Goal: Transaction & Acquisition: Purchase product/service

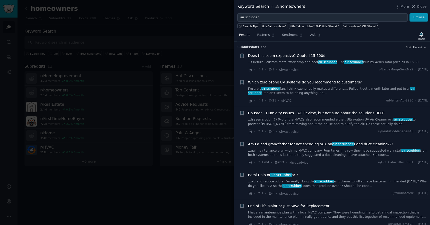
scroll to position [6, 0]
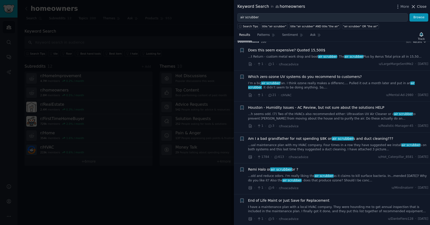
click at [422, 6] on span "Close" at bounding box center [422, 6] width 10 height 5
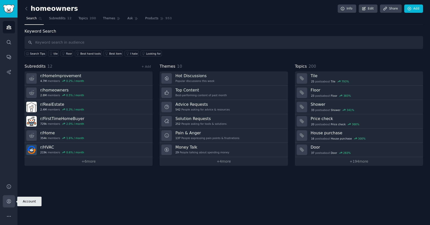
click at [13, 202] on link "Account" at bounding box center [9, 201] width 12 height 12
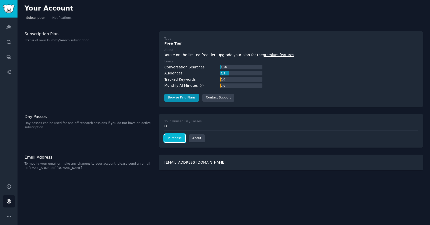
click at [181, 140] on link "Purchase" at bounding box center [174, 138] width 21 height 8
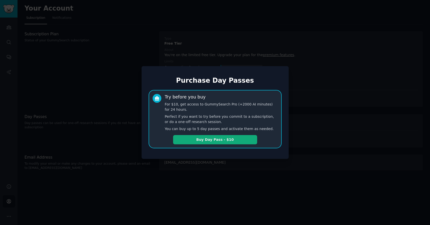
click at [246, 140] on button "Buy Day Pass - $10" at bounding box center [215, 139] width 84 height 9
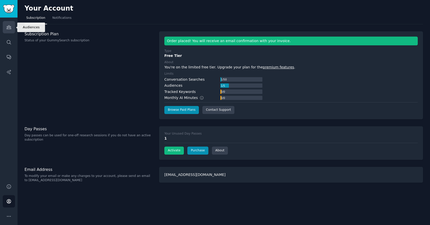
click at [8, 24] on link "Audiences" at bounding box center [9, 27] width 12 height 12
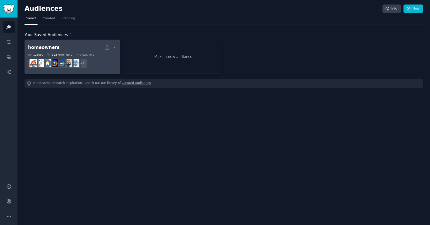
click at [109, 62] on dd "+ 5" at bounding box center [72, 63] width 89 height 14
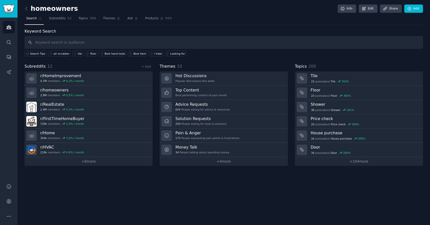
click at [147, 39] on input "text" at bounding box center [224, 42] width 399 height 13
type input "air scrubber"
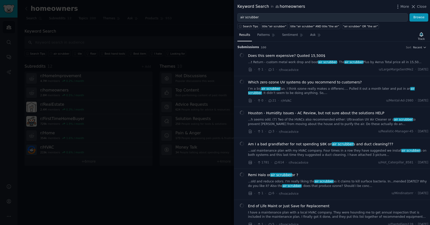
click at [190, 19] on div at bounding box center [215, 112] width 430 height 225
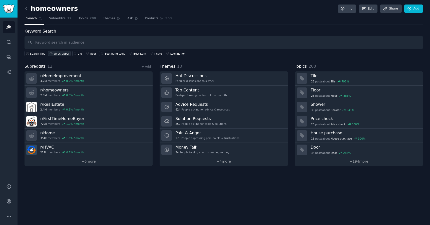
click at [59, 55] on div "air scrubber" at bounding box center [62, 54] width 16 height 4
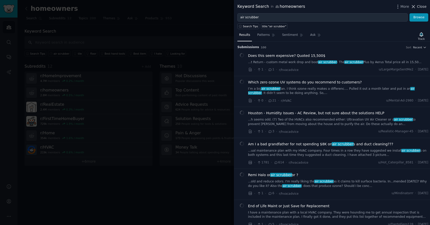
click at [420, 6] on span "Close" at bounding box center [422, 6] width 10 height 5
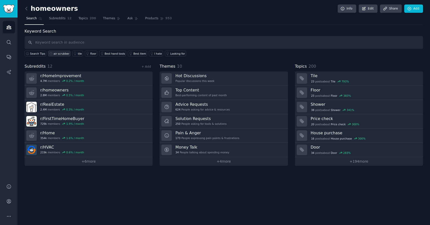
click at [59, 53] on div "air scrubber" at bounding box center [62, 54] width 16 height 4
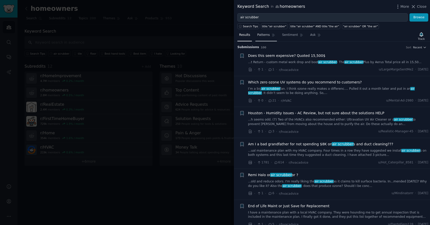
click at [263, 33] on span "Patterns" at bounding box center [263, 35] width 13 height 5
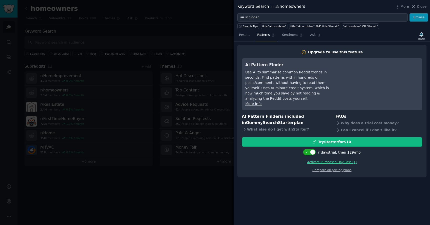
click at [327, 160] on link "Activate Purchased Day Pass ( 1 )" at bounding box center [332, 162] width 50 height 4
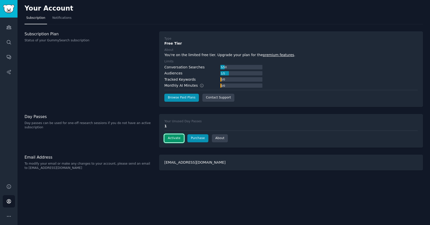
click at [178, 137] on button "Activate" at bounding box center [174, 138] width 20 height 8
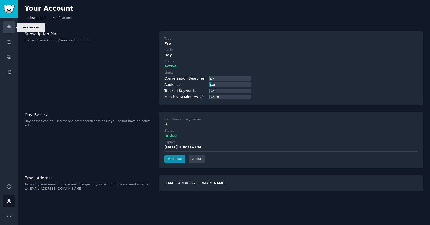
click at [10, 30] on link "Audiences" at bounding box center [9, 27] width 12 height 12
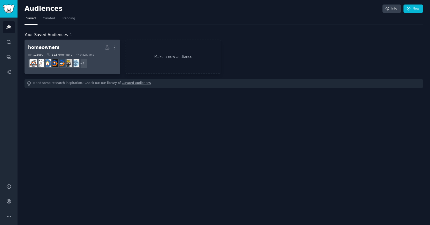
click at [98, 59] on dd "+ 5" at bounding box center [72, 63] width 89 height 14
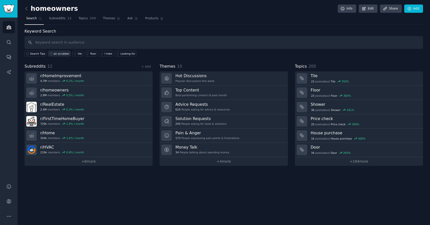
click at [64, 53] on div "air scrubber" at bounding box center [62, 54] width 16 height 4
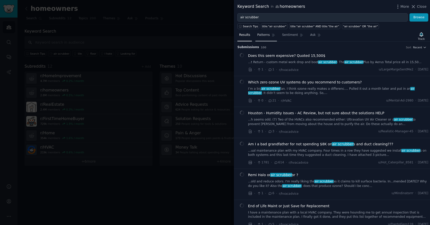
click at [263, 36] on span "Patterns" at bounding box center [263, 35] width 13 height 5
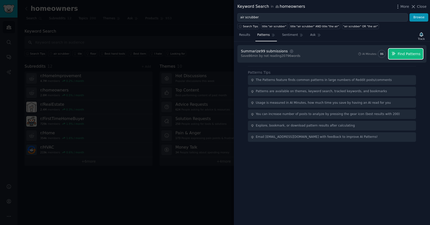
click at [415, 54] on span "Find Patterns" at bounding box center [409, 53] width 23 height 5
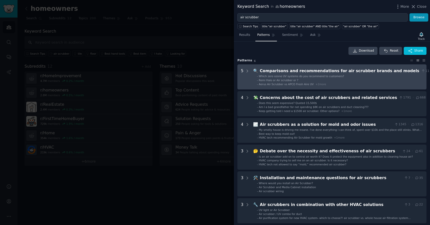
click at [355, 74] on div "Comparisons and recommendations for air scrubber brands and models" at bounding box center [340, 71] width 160 height 6
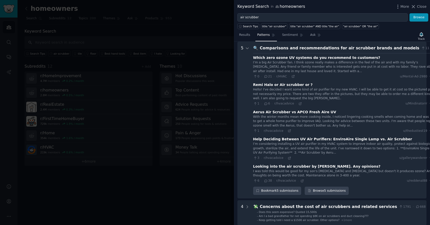
scroll to position [15, 0]
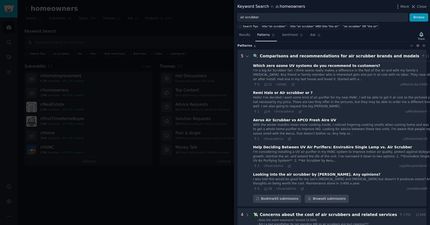
click at [250, 58] on models "5 🔍 Comparisons and recommendations for air scrubber brands and models 11 · 65 …" at bounding box center [331, 128] width 189 height 157
click at [248, 56] on icon at bounding box center [247, 56] width 5 height 5
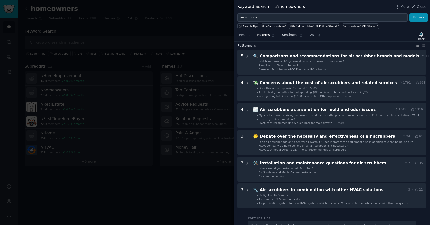
click at [287, 36] on span "Sentiment" at bounding box center [290, 35] width 16 height 5
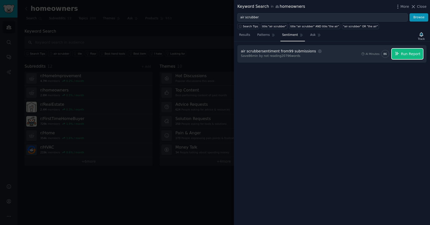
click at [412, 54] on span "Run Report" at bounding box center [411, 53] width 20 height 5
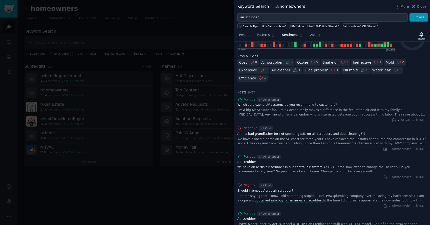
scroll to position [86, 0]
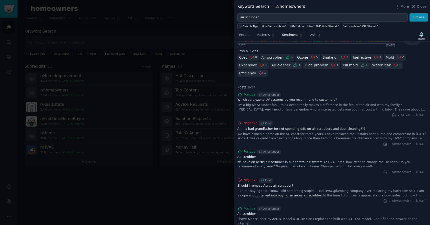
click at [317, 103] on div "I’m a big Air Scrubber fan. I think ozone really makes a difference in the feel…" at bounding box center [331, 107] width 189 height 9
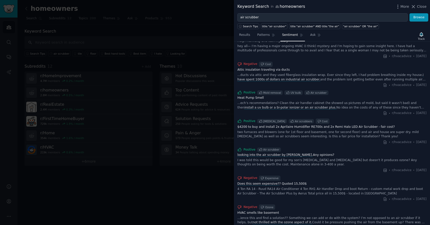
scroll to position [433, 0]
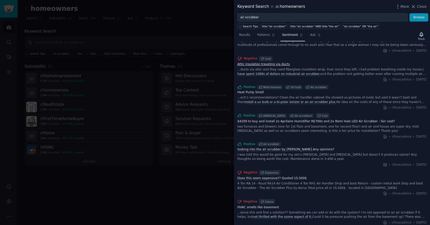
click at [278, 62] on link "Attic insulation traveling via ducts" at bounding box center [331, 64] width 189 height 5
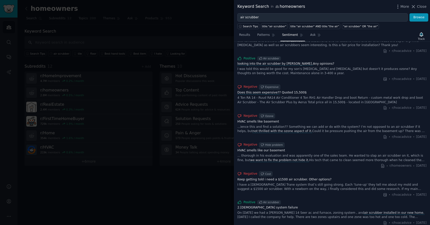
scroll to position [519, 0]
click at [285, 90] on link "Does this seem expensive? ? Quoted 15,500$" at bounding box center [331, 92] width 189 height 5
click at [313, 177] on link "Keep getting told i need a $1500 air scrubber. Other options?" at bounding box center [331, 179] width 189 height 5
click at [311, 37] on link "Ask" at bounding box center [316, 36] width 14 height 10
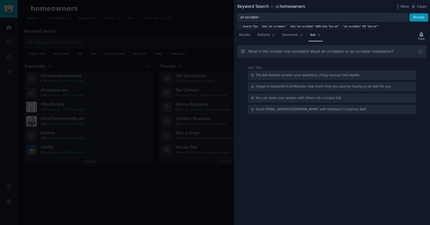
type input "What is the number one complaint about air scrubbers or air scrubber installati…"
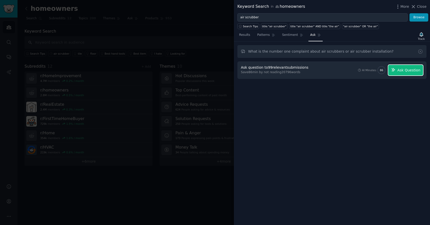
click at [404, 70] on span "Ask Question" at bounding box center [408, 70] width 23 height 5
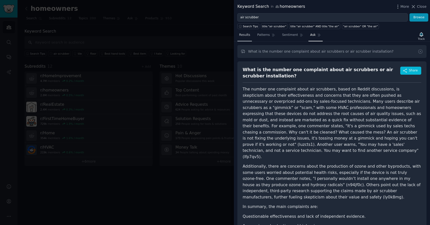
click at [247, 33] on span "Results" at bounding box center [244, 35] width 11 height 5
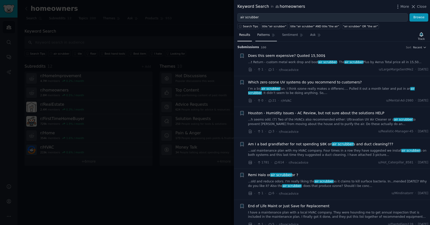
click at [264, 36] on span "Patterns" at bounding box center [263, 35] width 13 height 5
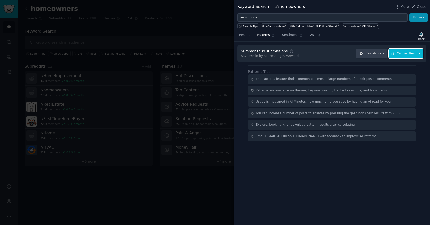
click at [403, 55] on span "Cached Results" at bounding box center [409, 53] width 24 height 5
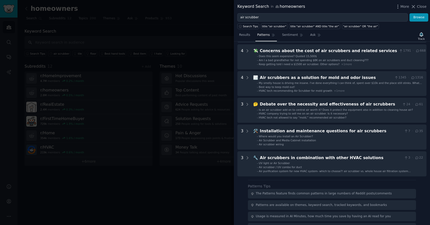
scroll to position [49, 0]
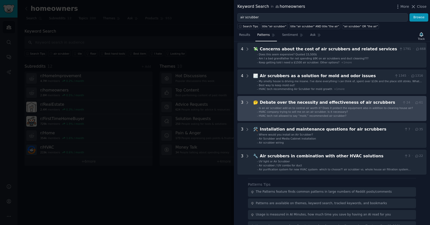
click at [357, 101] on div "Debate over the necessity and effectiveness of air scrubbers" at bounding box center [330, 102] width 140 height 6
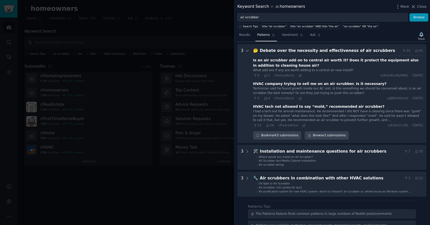
scroll to position [103, 0]
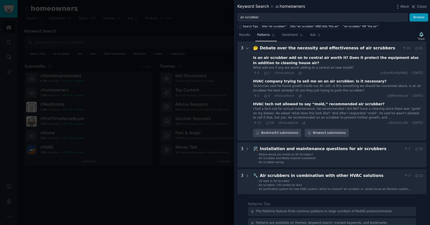
click at [276, 58] on div "Is an air scrubber add on to central air worth it? Does it protect the equipmen…" at bounding box center [338, 60] width 170 height 11
click at [270, 63] on div "Is an air scrubber add on to central air worth it? Does it protect the equipmen…" at bounding box center [338, 60] width 170 height 11
click at [267, 73] on icon at bounding box center [266, 73] width 5 height 4
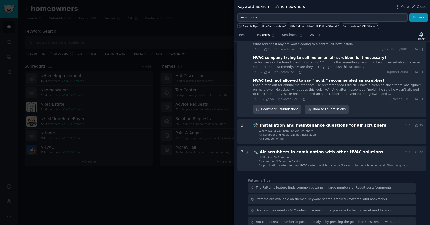
scroll to position [154, 0]
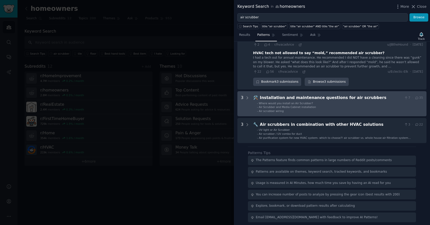
click at [336, 108] on li "- Air Scrubber and Media Cabinet installation" at bounding box center [340, 107] width 166 height 4
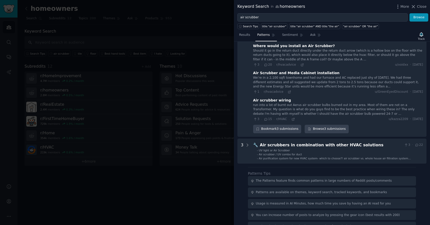
scroll to position [217, 0]
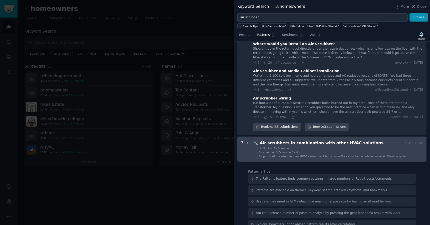
click at [359, 151] on li "- Air scrubber / UV combo for duct" at bounding box center [340, 152] width 166 height 4
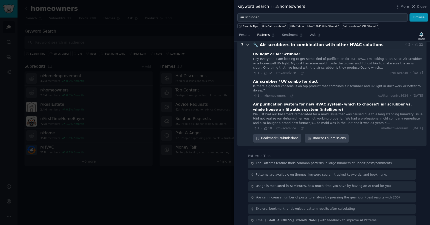
scroll to position [316, 0]
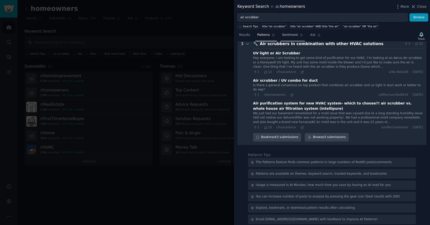
click at [290, 35] on span "Sentiment" at bounding box center [290, 35] width 16 height 5
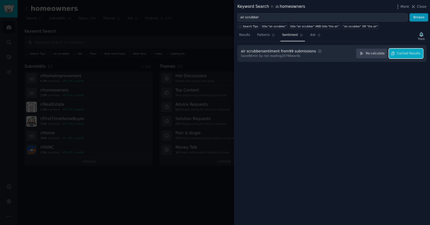
click at [398, 58] on div "air scrubber sentiment from 99 submissions Settings Save 86 min by not reading …" at bounding box center [331, 53] width 189 height 17
click at [403, 52] on span "Cached Results" at bounding box center [409, 53] width 24 height 5
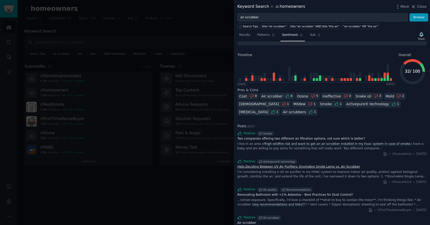
scroll to position [57, 0]
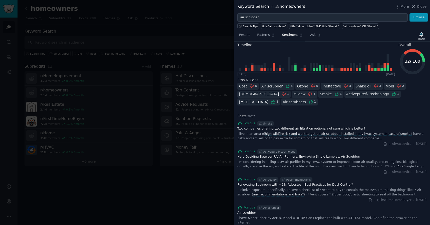
click at [339, 135] on span "high wildfire risk and want to get an air scrubber installed in my hvac system …" at bounding box center [338, 134] width 147 height 4
click at [333, 128] on link "Two companies offering two different air filtration options, not sure which is …" at bounding box center [331, 128] width 189 height 5
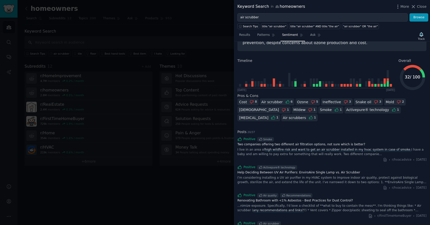
scroll to position [46, 0]
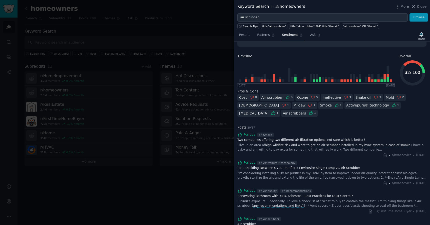
click at [287, 138] on link "Two companies offering two different air filtration options, not sure which is …" at bounding box center [331, 140] width 189 height 5
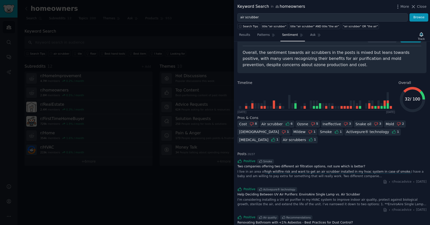
scroll to position [20, 0]
click at [261, 34] on span "Patterns" at bounding box center [263, 35] width 13 height 5
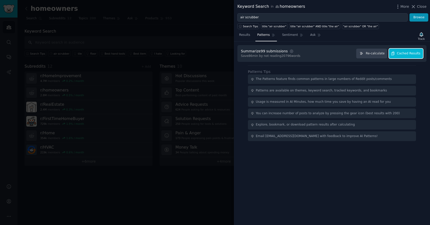
click at [409, 54] on span "Cached Results" at bounding box center [409, 53] width 24 height 5
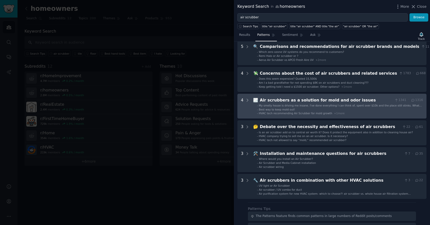
scroll to position [31, 0]
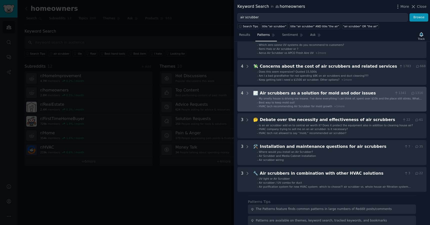
click at [336, 91] on div "Air scrubbers as a solution for mold and odor issues" at bounding box center [326, 93] width 133 height 6
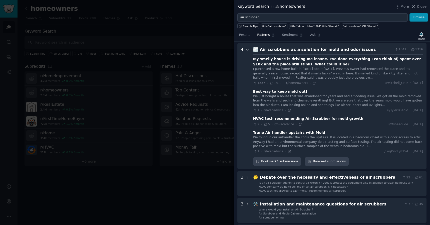
scroll to position [76, 0]
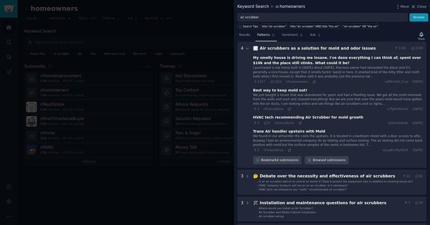
click at [309, 49] on div "Air scrubbers as a solution for mold and odor issues" at bounding box center [326, 48] width 133 height 6
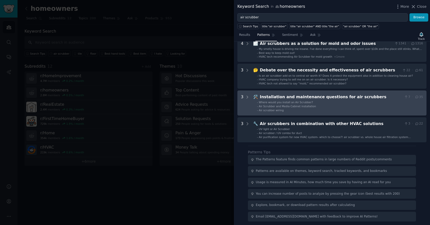
scroll to position [82, 0]
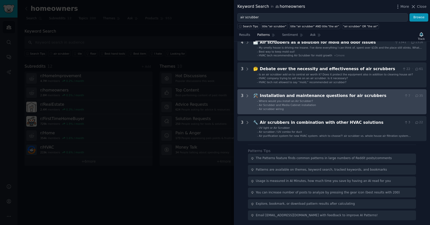
click at [352, 95] on div "Installation and maintenance questions for air scrubbers" at bounding box center [331, 96] width 142 height 6
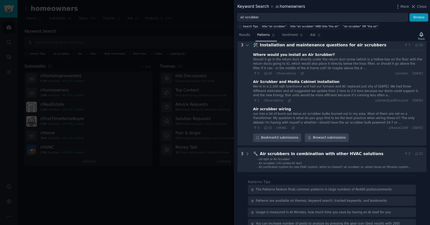
scroll to position [133, 0]
click at [331, 45] on div "Installation and maintenance questions for air scrubbers" at bounding box center [331, 45] width 142 height 6
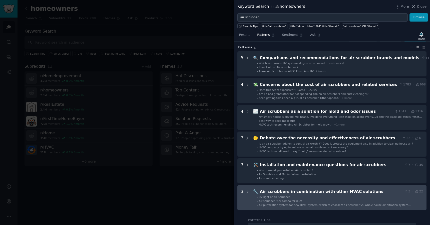
scroll to position [0, 0]
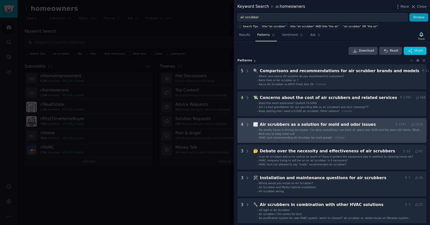
click at [334, 122] on div "Air scrubbers as a solution for mold and odor issues" at bounding box center [326, 124] width 133 height 6
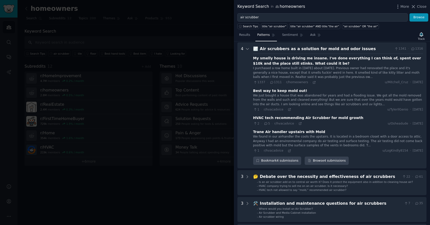
scroll to position [76, 0]
click at [316, 160] on link "Browse 4 submissions" at bounding box center [327, 160] width 44 height 9
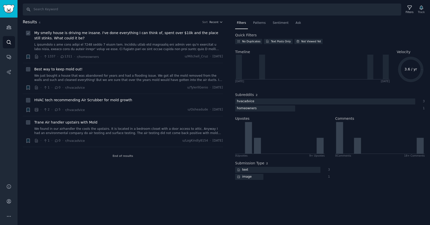
click at [103, 32] on span "My smelly house is driving me insane. I've done everything I can think of, spen…" at bounding box center [128, 35] width 189 height 11
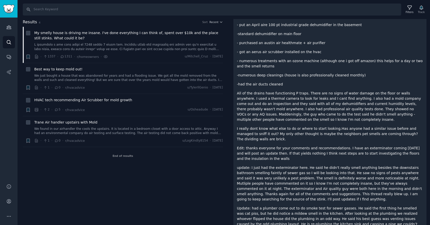
scroll to position [145, 0]
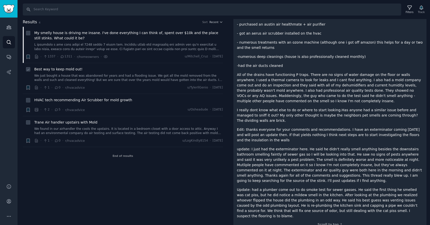
click at [132, 71] on div "Best way to keep mold out!" at bounding box center [128, 69] width 189 height 5
click at [71, 69] on span "Best way to keep mold out!" at bounding box center [58, 69] width 48 height 5
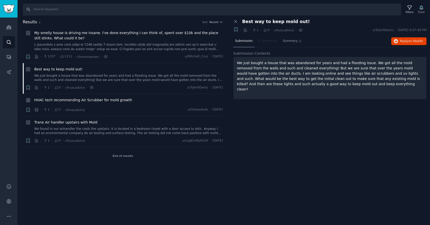
click at [81, 99] on span "HVAC tech recommending Air Scrubber for mold growth" at bounding box center [83, 99] width 98 height 5
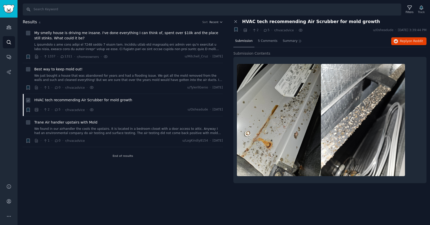
click at [92, 103] on div "HVAC tech recommending Air Scrubber for mold growth" at bounding box center [128, 100] width 189 height 7
click at [98, 100] on span "HVAC tech recommending Air Scrubber for mold growth" at bounding box center [83, 99] width 98 height 5
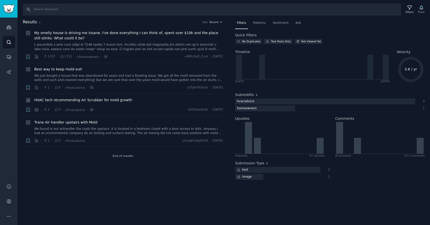
click at [107, 100] on span "HVAC tech recommending Air Scrubber for mold growth" at bounding box center [83, 99] width 98 height 5
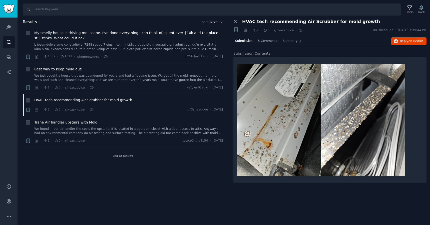
click at [268, 31] on span "5" at bounding box center [266, 30] width 6 height 5
click at [274, 41] on span "5 Comments" at bounding box center [268, 41] width 20 height 5
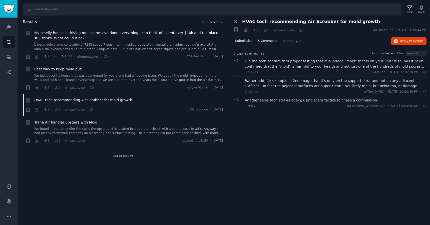
click at [240, 41] on span "Submission" at bounding box center [244, 41] width 18 height 5
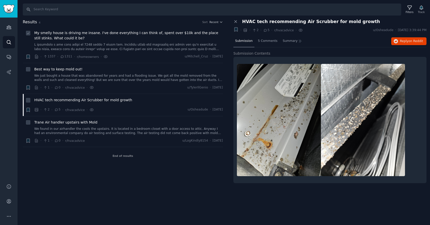
click at [66, 34] on span "My smelly house is driving me insane. I've done everything I can think of, spen…" at bounding box center [128, 35] width 189 height 11
